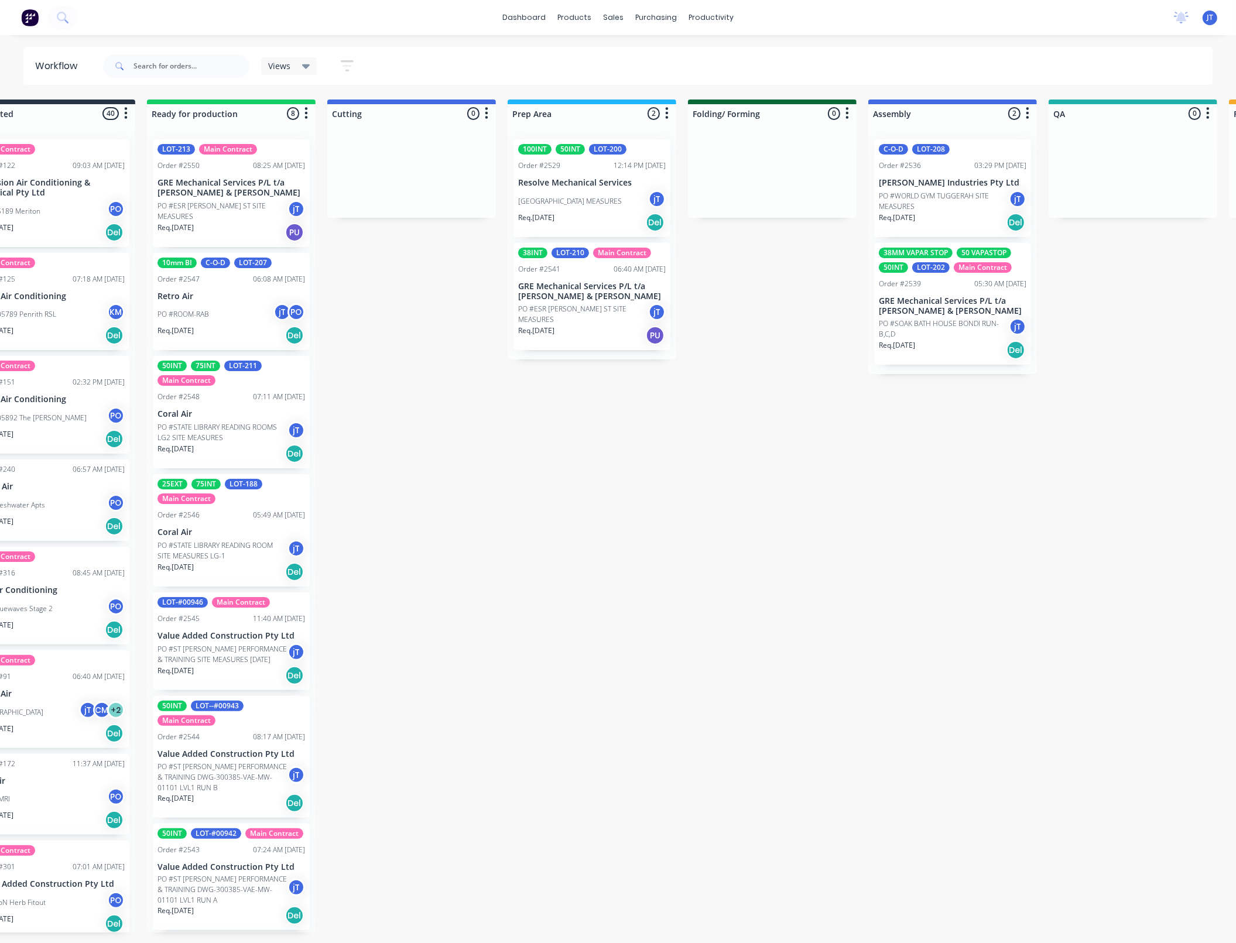
scroll to position [138, 0]
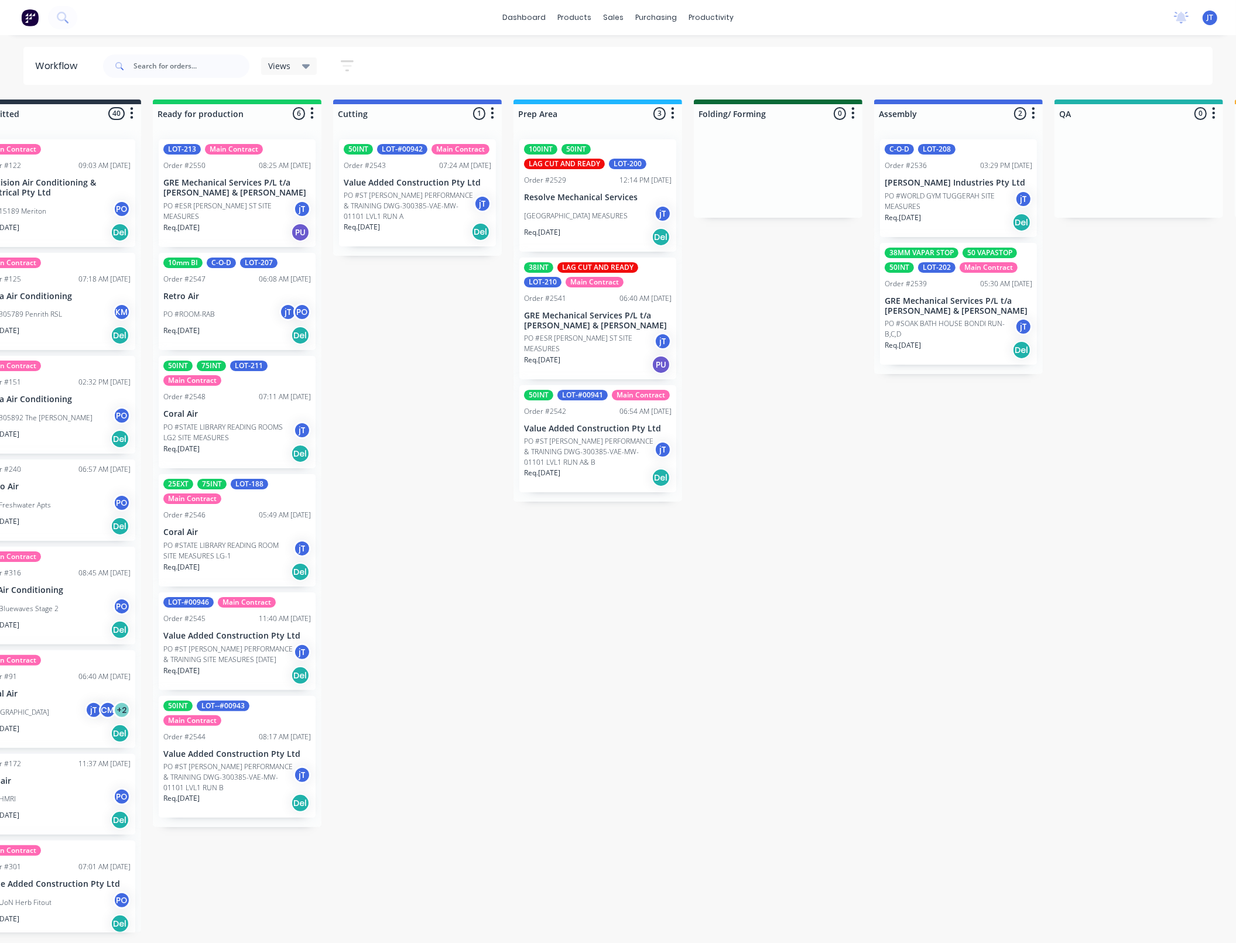
scroll to position [0, 69]
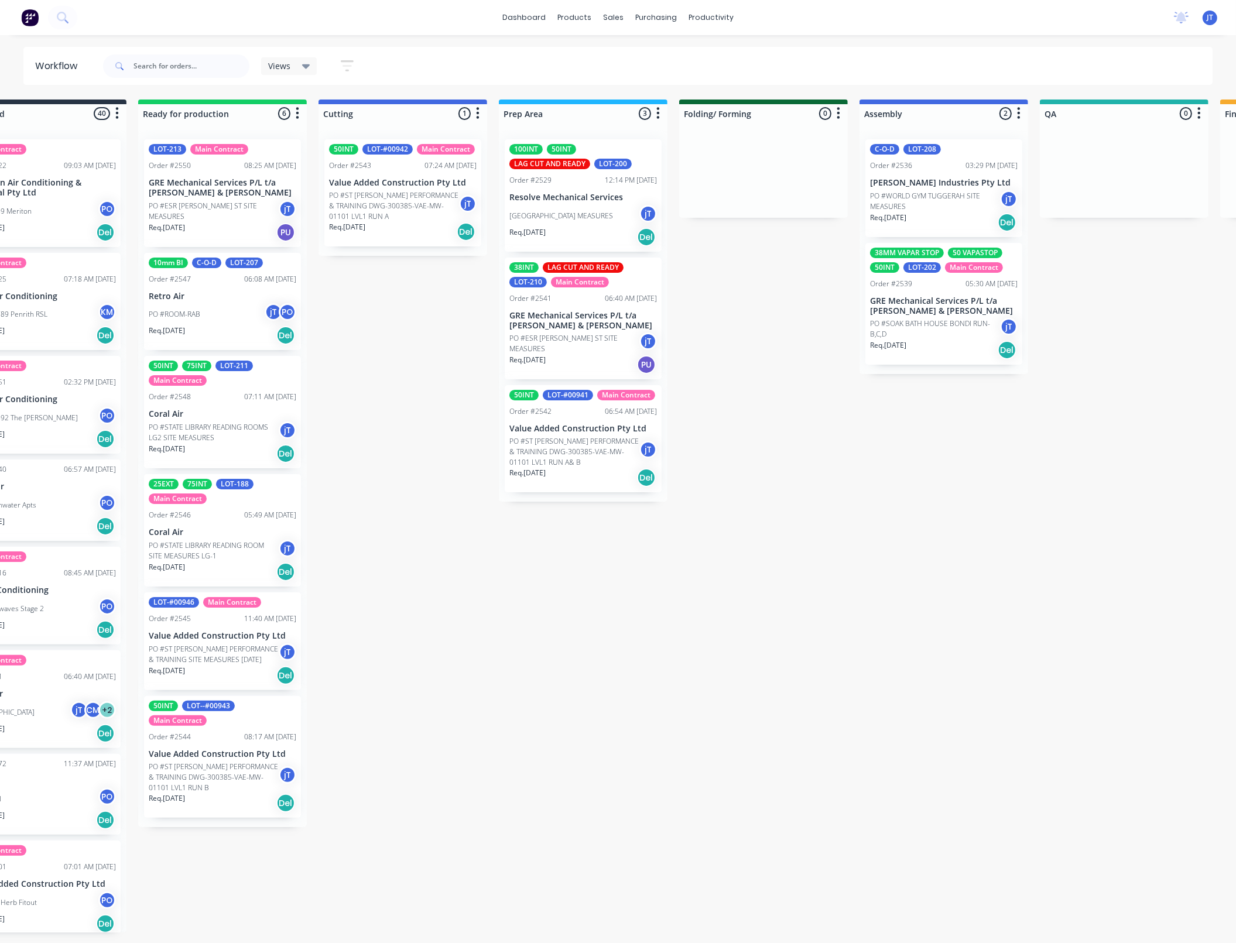
drag, startPoint x: 1006, startPoint y: 472, endPoint x: 979, endPoint y: 344, distance: 131.4
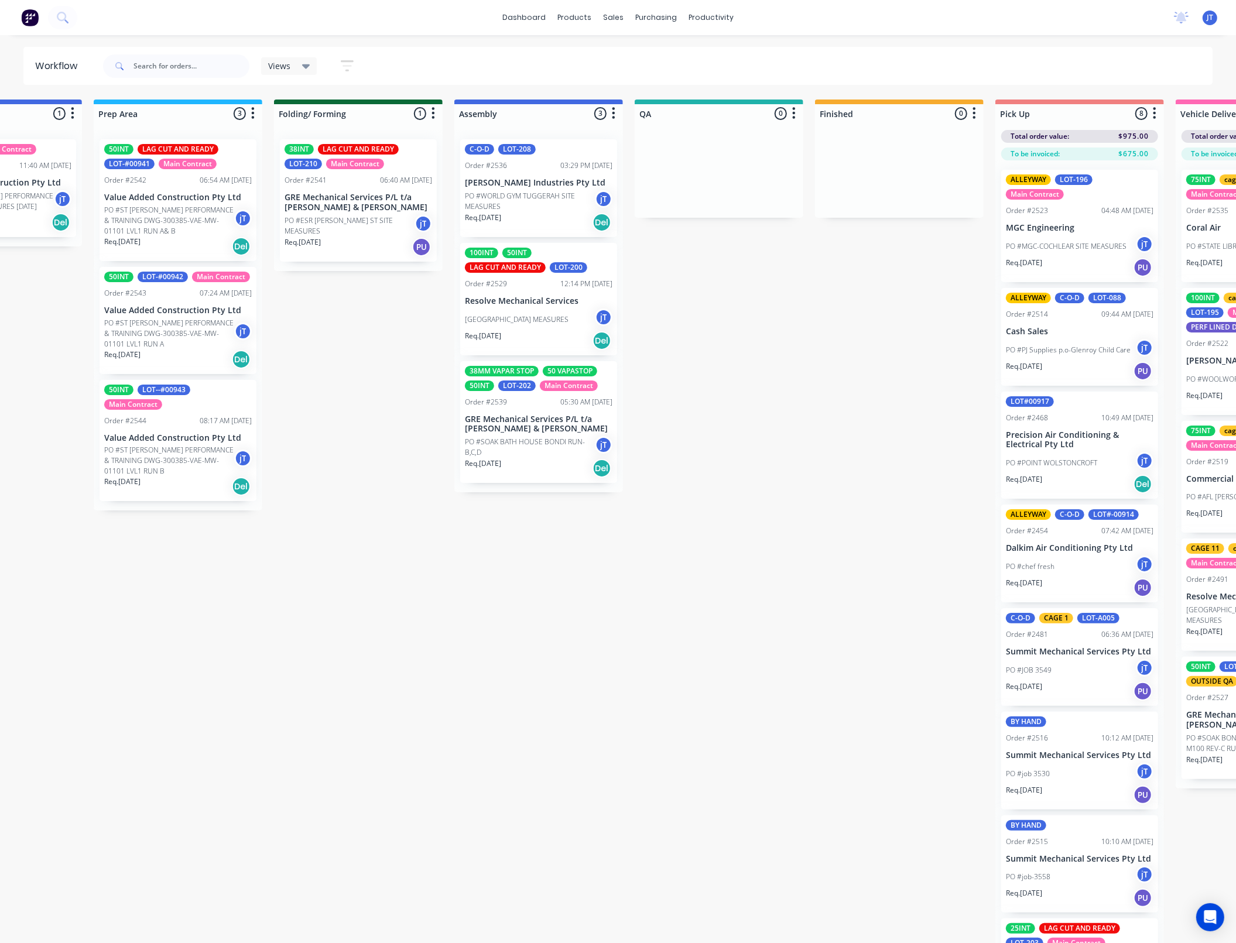
scroll to position [0, 475]
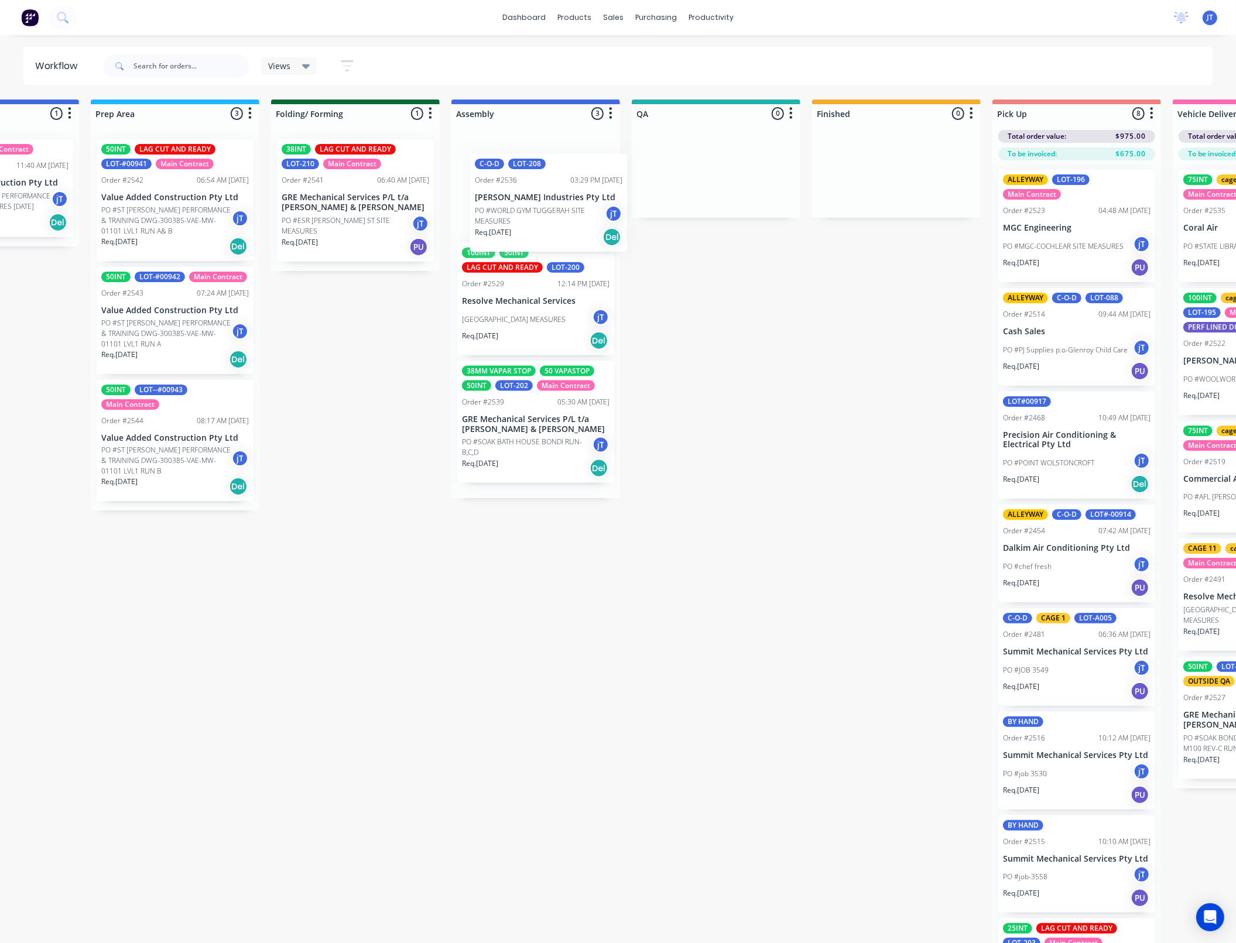
drag, startPoint x: 525, startPoint y: 188, endPoint x: 540, endPoint y: 203, distance: 21.1
click at [540, 203] on div "C-O-D LOT-208 Order #2536 03:29 PM [DATE] [PERSON_NAME] Industries Pty Ltd PO #…" at bounding box center [535, 314] width 169 height 368
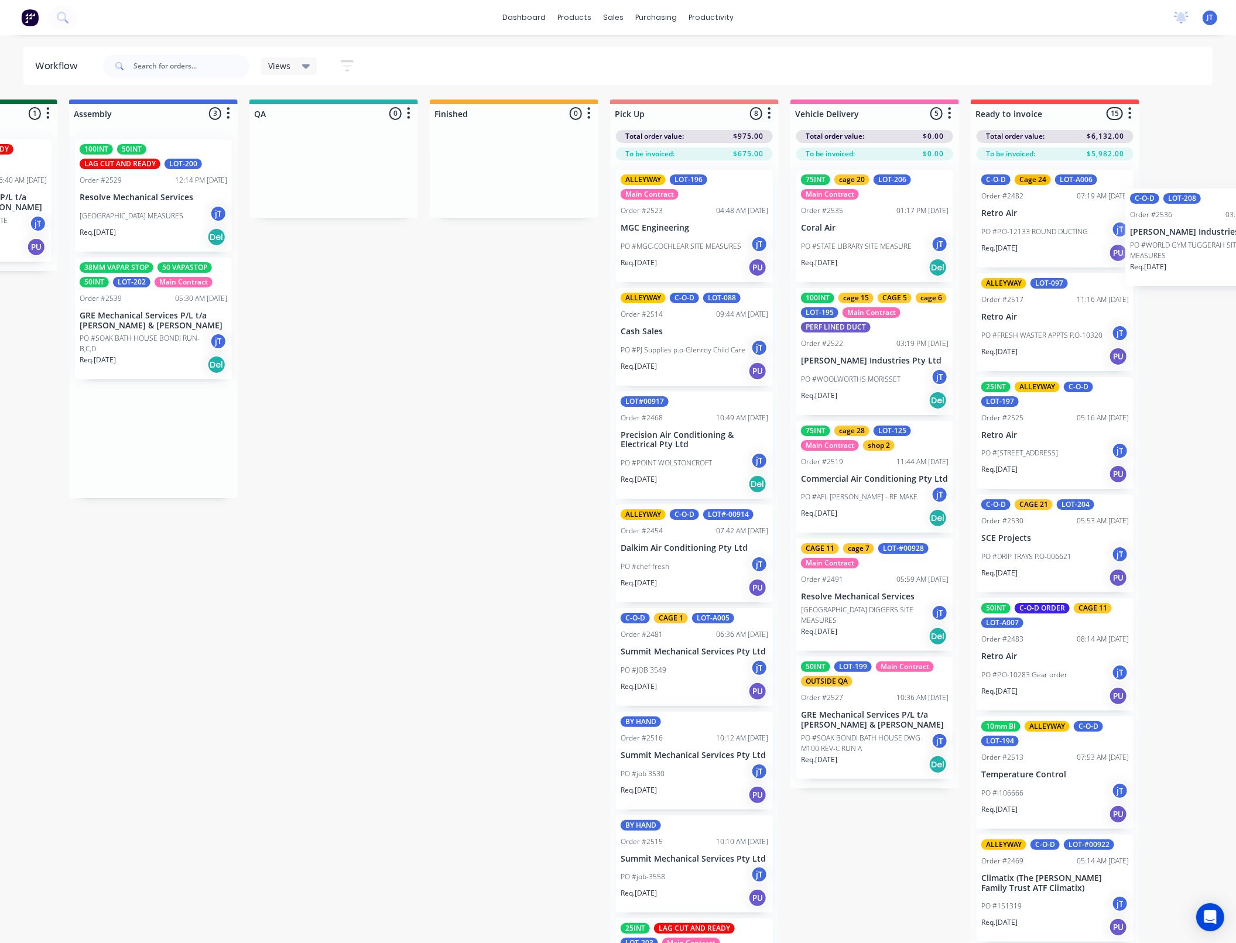
scroll to position [0, 1055]
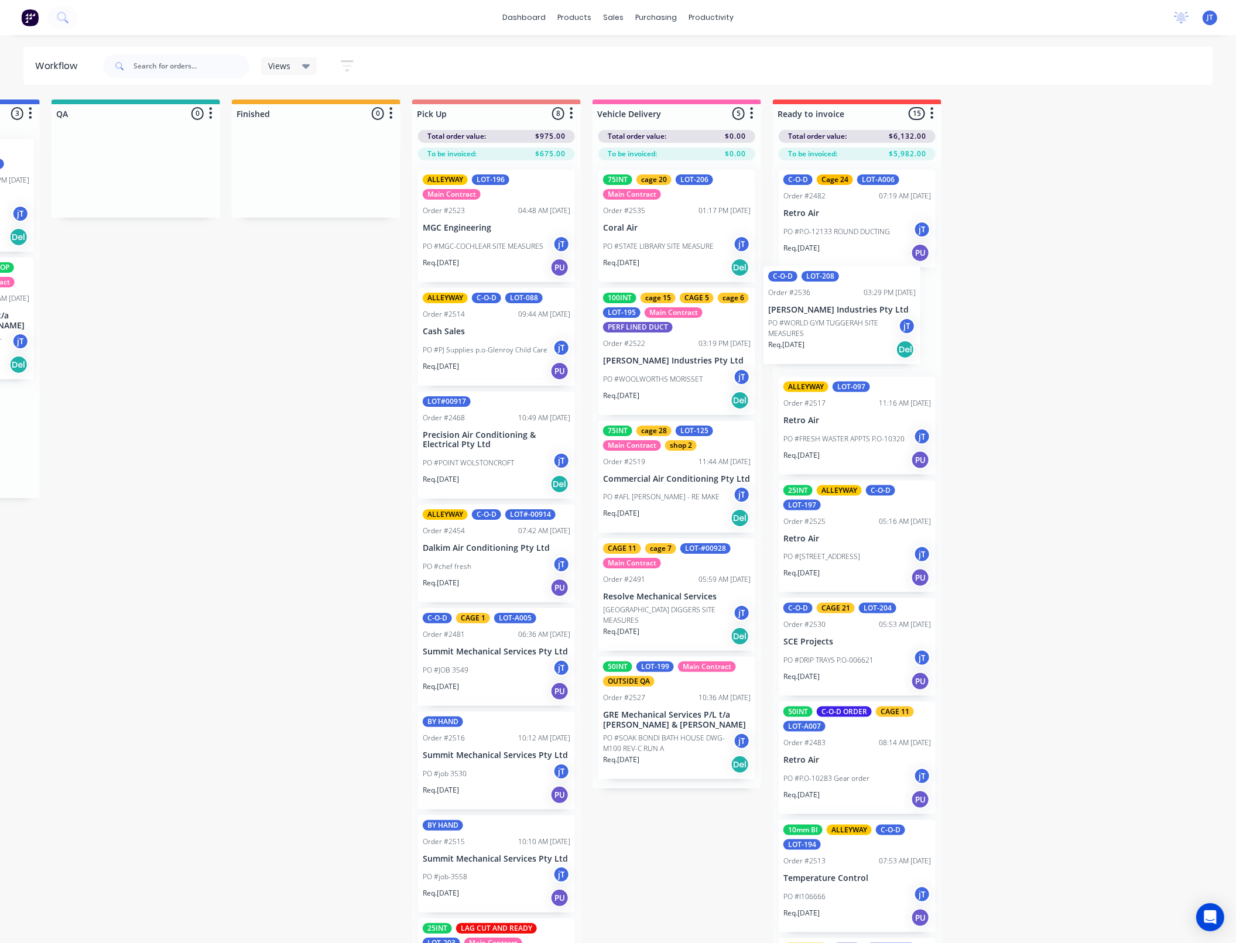
drag, startPoint x: 533, startPoint y: 206, endPoint x: 843, endPoint y: 334, distance: 335.5
click at [843, 334] on div "Submitted 40 Summaries Total order value Invoiced to date To be invoiced Main C…" at bounding box center [82, 531] width 2292 height 863
click at [827, 422] on p "Retro Air" at bounding box center [857, 421] width 148 height 10
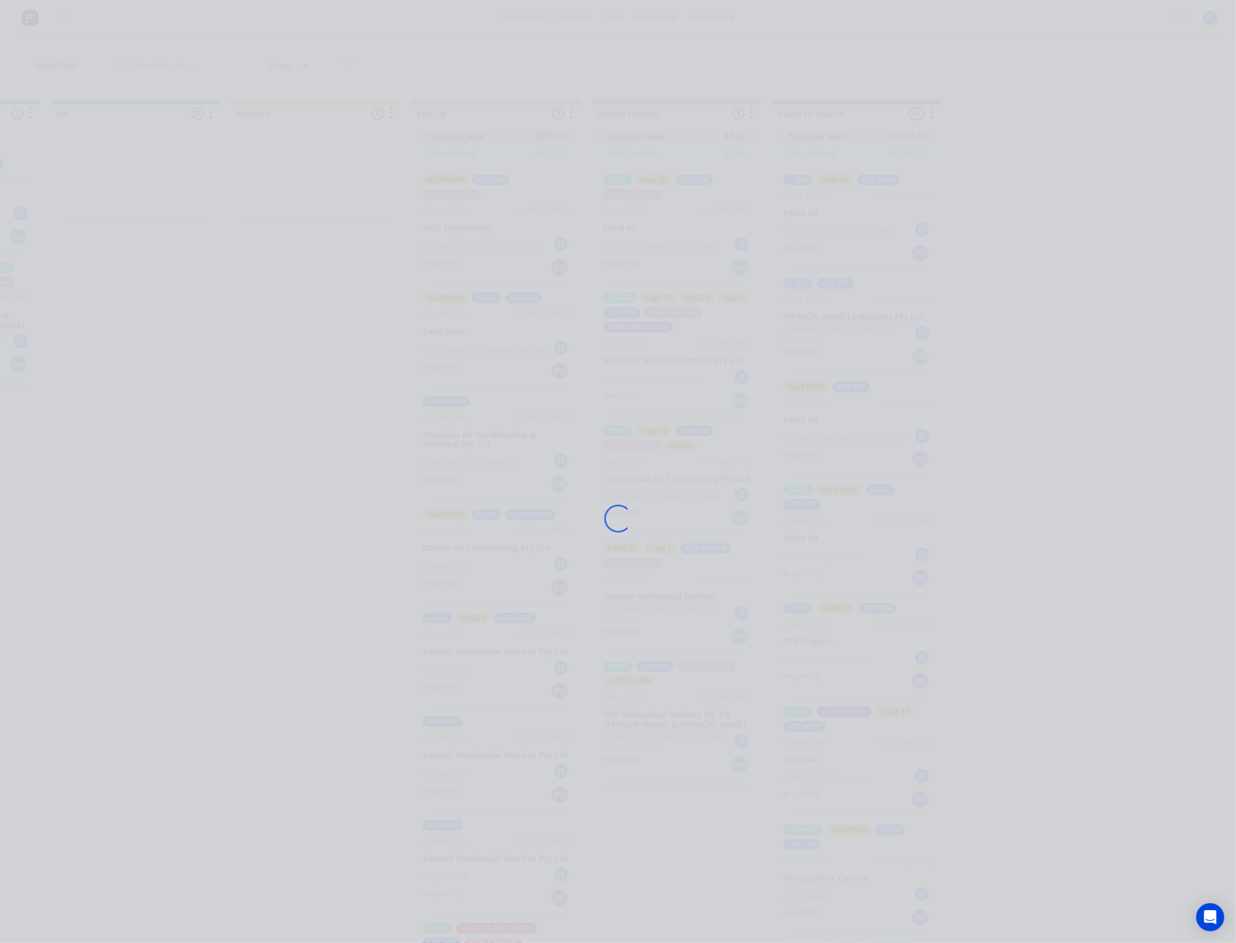
drag, startPoint x: 827, startPoint y: 422, endPoint x: 821, endPoint y: 422, distance: 6.4
click at [825, 422] on div "Loading..." at bounding box center [618, 518] width 937 height 943
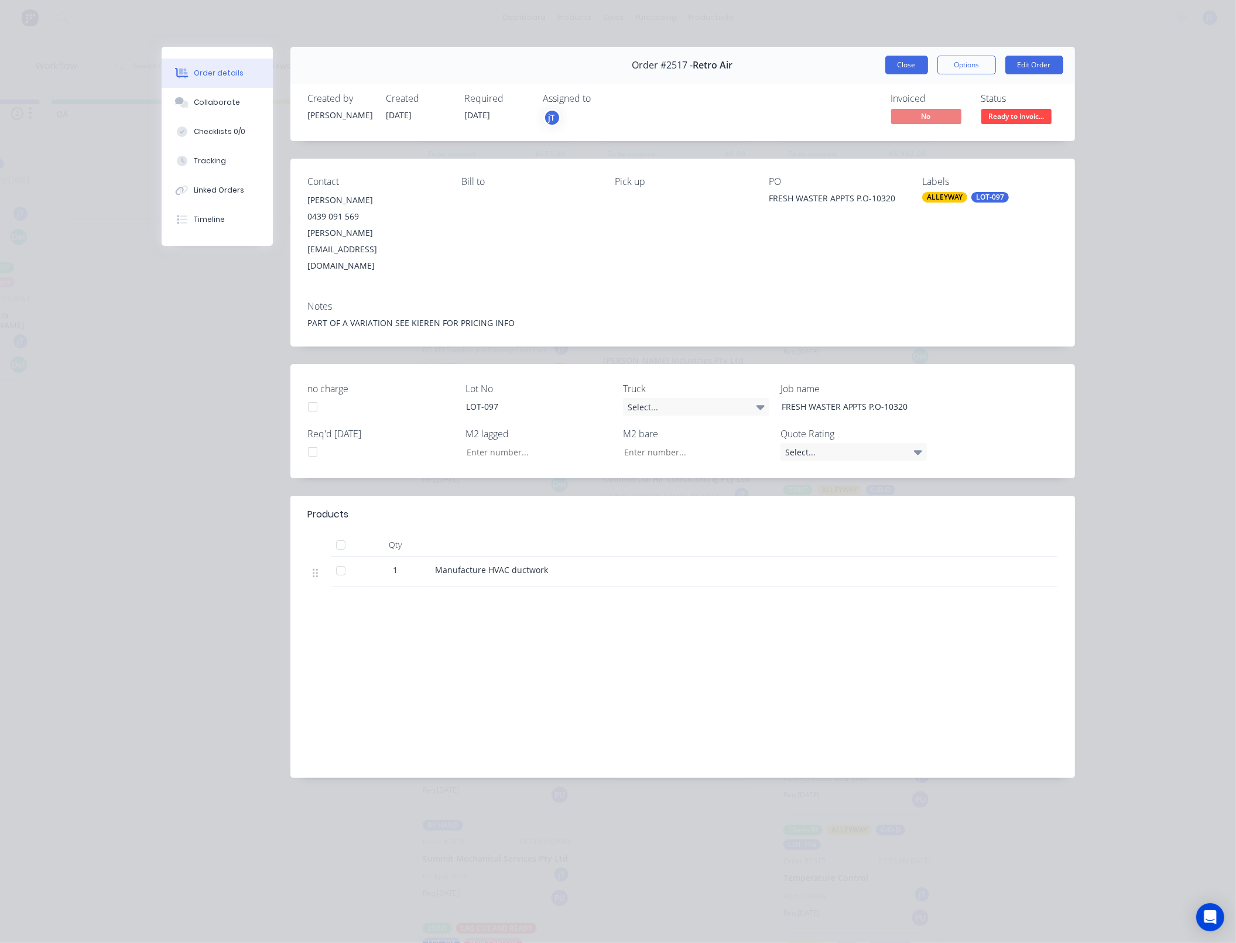
click at [903, 71] on button "Close" at bounding box center [906, 65] width 43 height 19
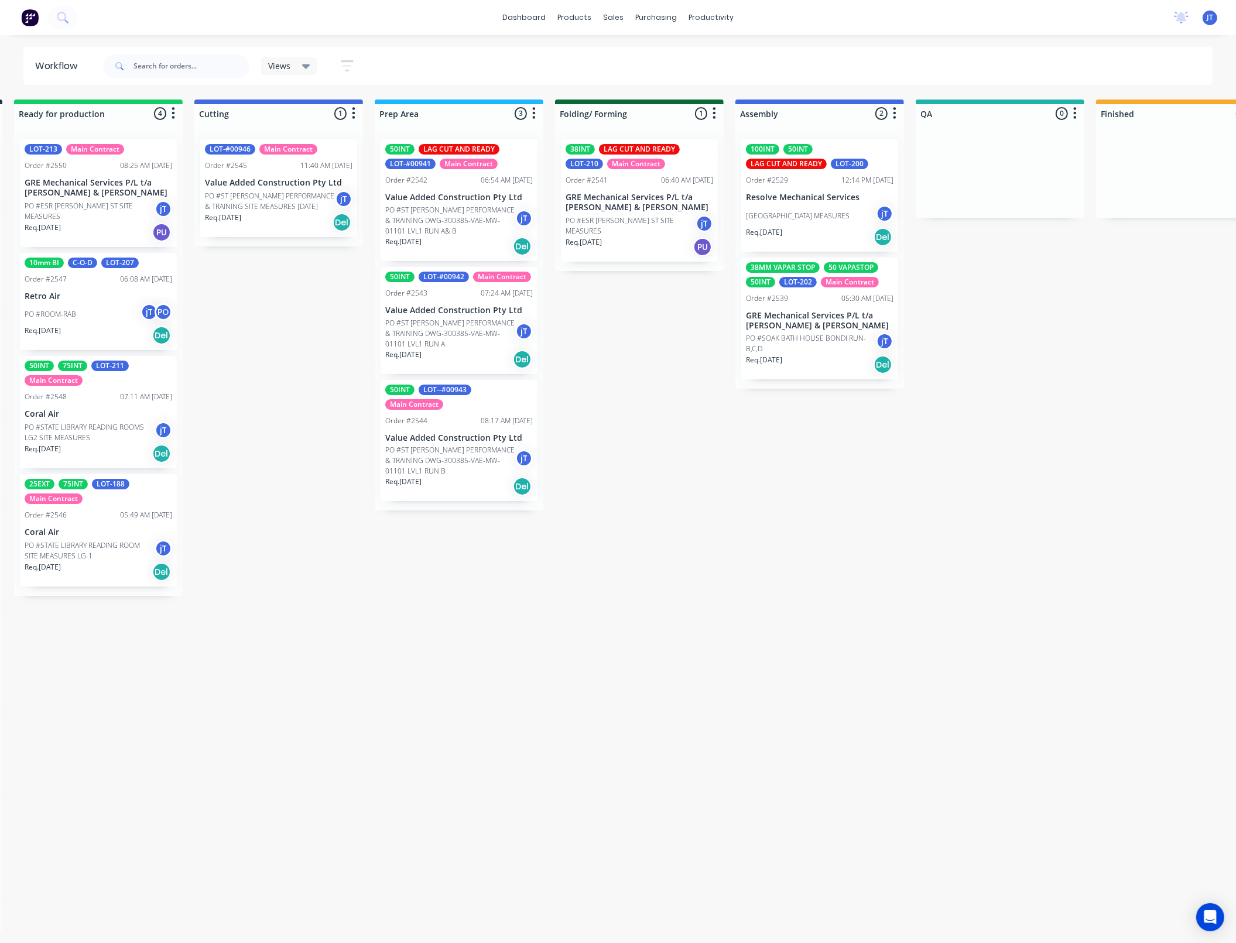
scroll to position [0, 132]
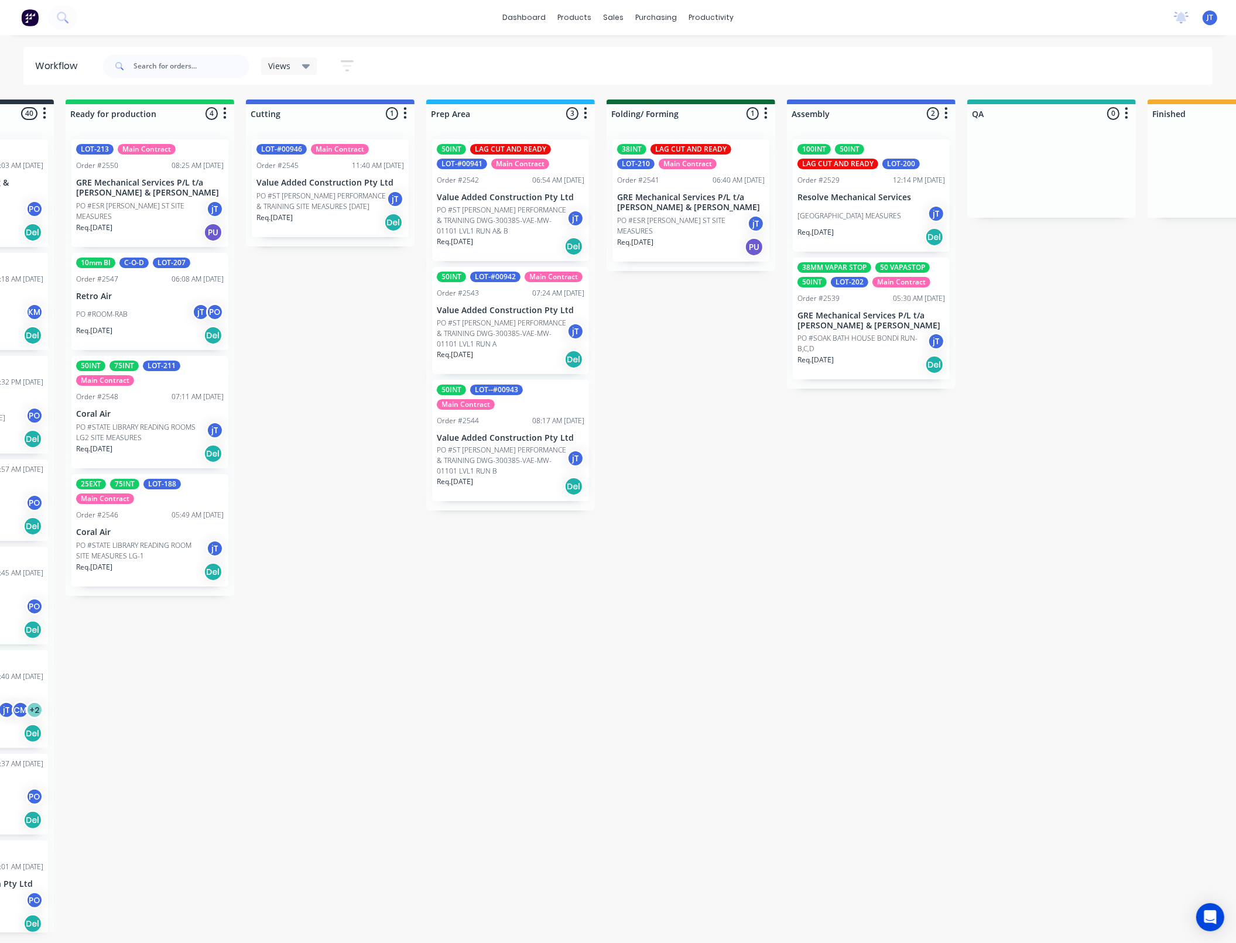
drag, startPoint x: 375, startPoint y: 800, endPoint x: 320, endPoint y: 805, distance: 55.9
